Goal: Task Accomplishment & Management: Use online tool/utility

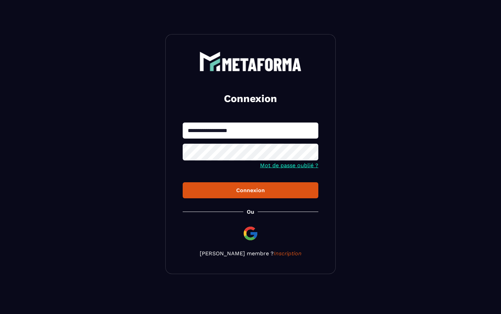
type input "**********"
click at [240, 190] on div "Connexion" at bounding box center [250, 190] width 125 height 6
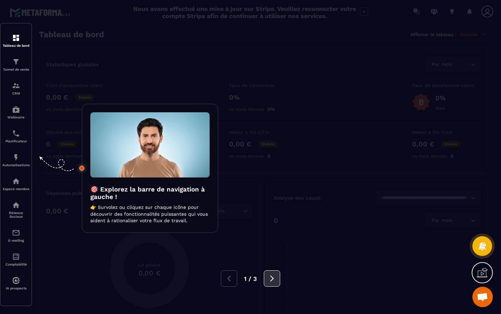
click at [271, 279] on icon at bounding box center [272, 279] width 8 height 8
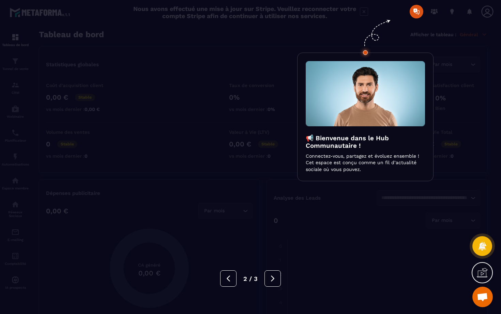
click at [418, 11] on div at bounding box center [250, 157] width 501 height 314
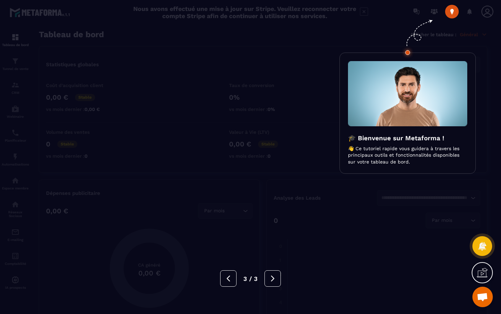
click at [426, 118] on img at bounding box center [407, 93] width 119 height 65
click at [419, 57] on div "🎓 Bienvenue sur Metaforma ! 👋 Ce tutoriel rapide vous guidera à travers les pri…" at bounding box center [408, 113] width 136 height 121
click at [403, 147] on p "👋 Ce tutoriel rapide vous guidera à travers les principaux outils et fonctionna…" at bounding box center [407, 155] width 119 height 20
click at [451, 13] on div at bounding box center [250, 157] width 501 height 314
